Goal: Task Accomplishment & Management: Manage account settings

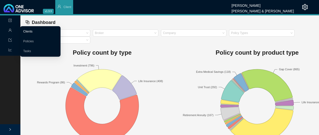
click at [33, 31] on link "Clients" at bounding box center [27, 32] width 9 height 4
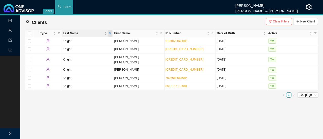
click at [110, 33] on icon "search" at bounding box center [110, 33] width 2 height 2
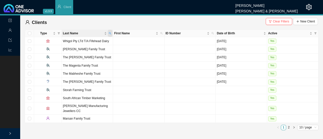
click at [111, 35] on span "Last Name" at bounding box center [110, 33] width 5 height 7
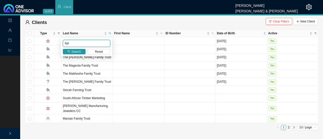
click at [77, 42] on input "fair" at bounding box center [86, 43] width 47 height 7
type input "fairle"
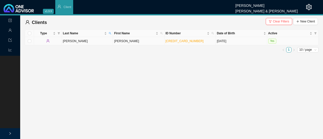
click at [75, 41] on td "[PERSON_NAME]" at bounding box center [87, 41] width 51 height 8
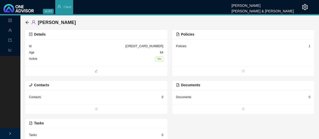
click at [187, 47] on div "Policies 1" at bounding box center [243, 46] width 135 height 6
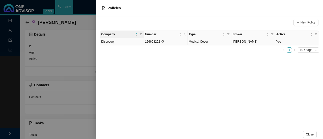
click at [277, 42] on td "Yes" at bounding box center [298, 41] width 44 height 7
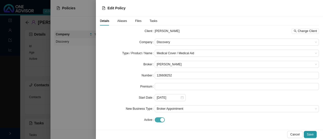
click at [157, 119] on span "button" at bounding box center [160, 119] width 10 height 5
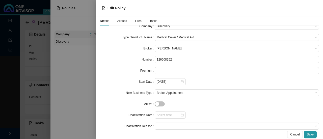
scroll to position [24, 0]
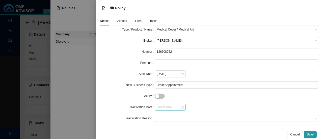
click at [181, 108] on div at bounding box center [170, 107] width 27 height 5
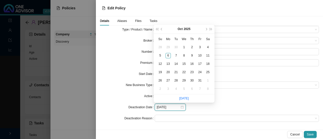
type input "[DATE]"
click at [162, 29] on span "prev-year" at bounding box center [162, 29] width 3 height 3
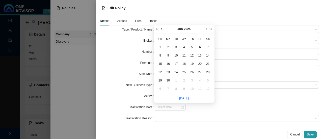
click at [162, 29] on span "prev-year" at bounding box center [162, 29] width 3 height 3
type input "[DATE]"
click at [185, 79] on div "30" at bounding box center [184, 80] width 5 height 5
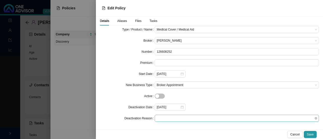
click at [166, 119] on span at bounding box center [237, 118] width 160 height 7
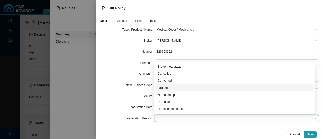
drag, startPoint x: 169, startPoint y: 88, endPoint x: 247, endPoint y: 105, distance: 79.6
click at [169, 88] on div "Lapsed" at bounding box center [235, 87] width 154 height 5
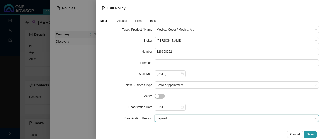
click at [312, 132] on span "Save" at bounding box center [310, 134] width 7 height 5
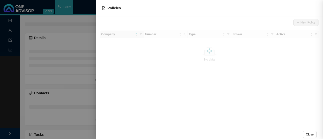
scroll to position [0, 0]
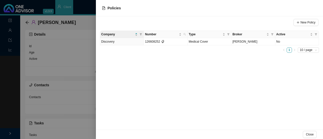
click at [77, 59] on div at bounding box center [161, 69] width 323 height 139
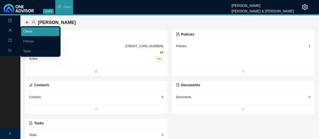
click at [29, 31] on link "Clients" at bounding box center [27, 32] width 9 height 4
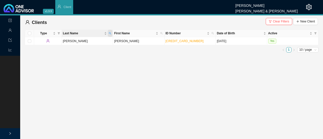
click at [111, 33] on icon "search" at bounding box center [110, 33] width 3 height 3
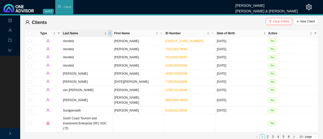
click at [110, 33] on icon "search" at bounding box center [110, 33] width 3 height 3
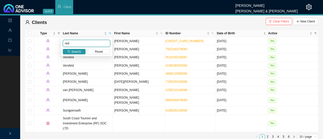
click at [74, 45] on input "red" at bounding box center [86, 43] width 47 height 7
type input "redi"
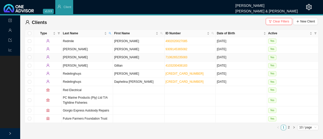
click at [68, 57] on td "[PERSON_NAME]" at bounding box center [87, 58] width 51 height 8
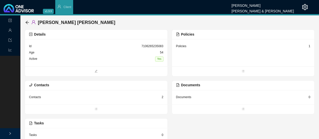
click at [181, 47] on div "Policies" at bounding box center [181, 46] width 10 height 5
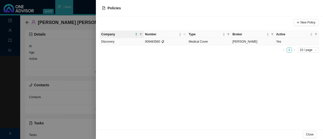
click at [278, 40] on td "Yes" at bounding box center [298, 41] width 44 height 7
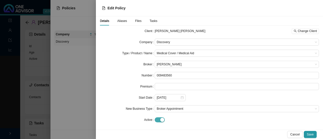
click at [156, 120] on span "button" at bounding box center [160, 119] width 10 height 5
click at [310, 134] on span "Save" at bounding box center [310, 134] width 7 height 5
